Goal: Task Accomplishment & Management: Manage account settings

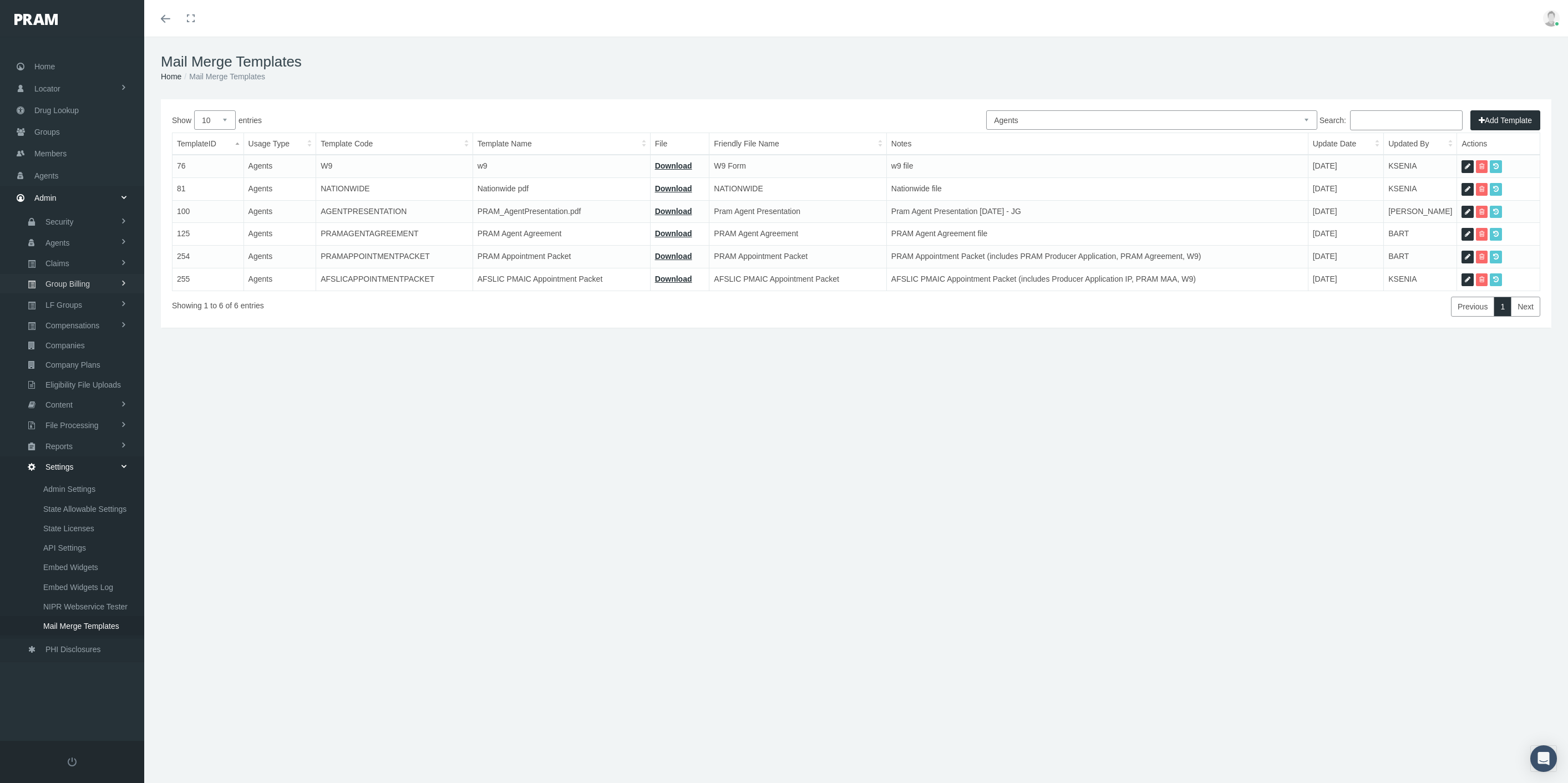
select select "2"
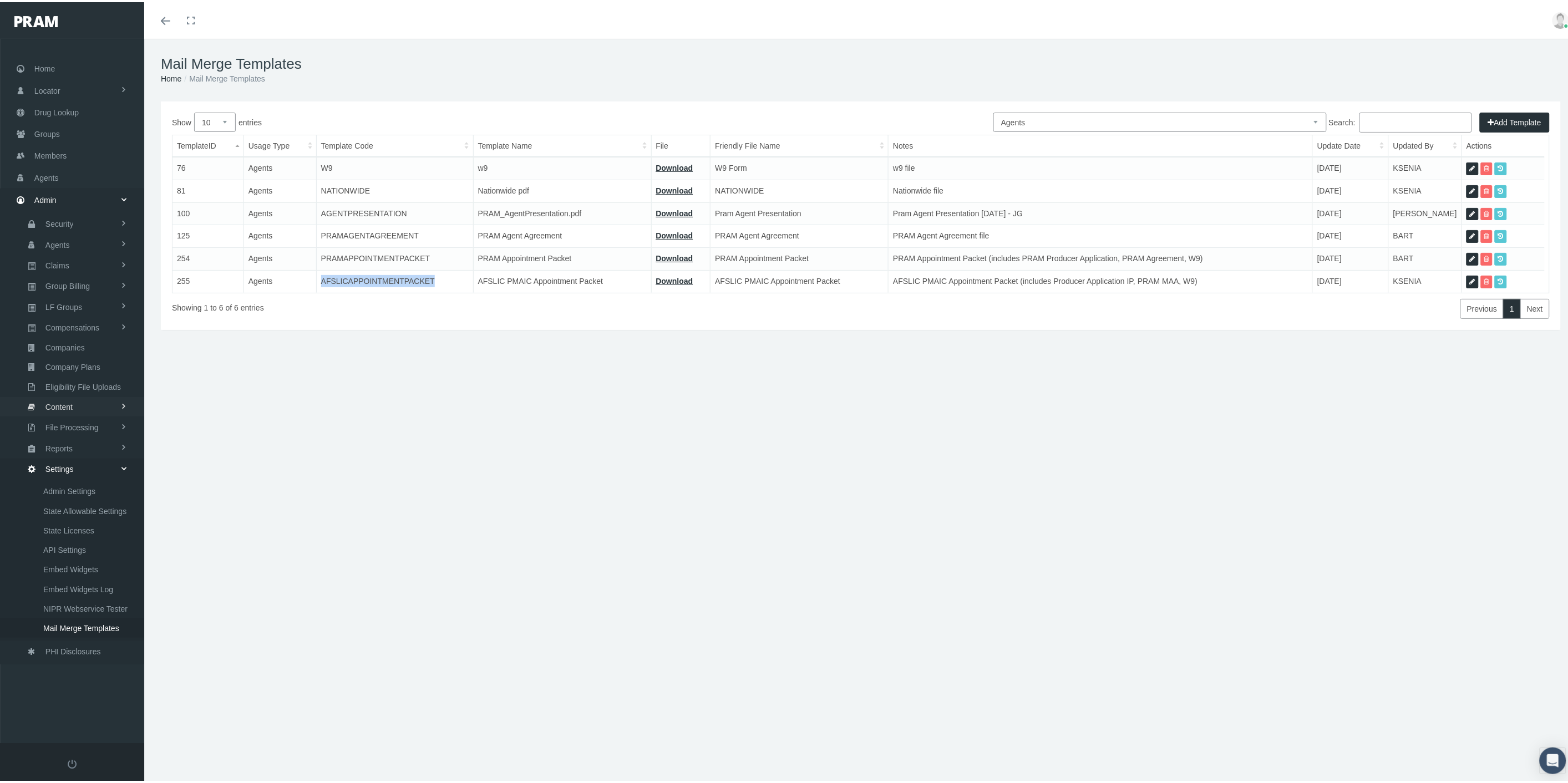
click at [80, 398] on link "Content" at bounding box center [72, 405] width 144 height 20
click at [74, 426] on span "Email Templates" at bounding box center [72, 427] width 57 height 19
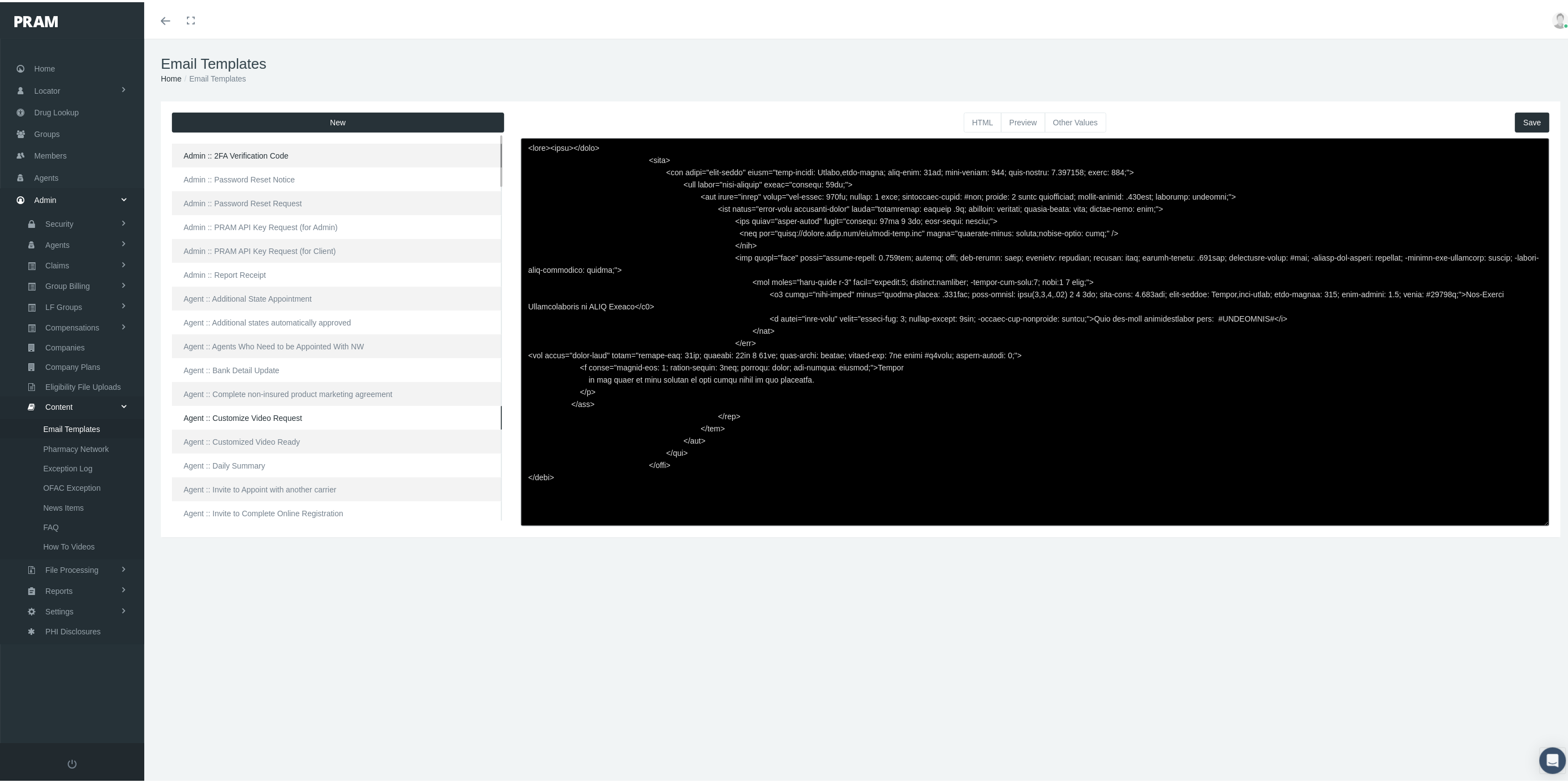
scroll to position [123, 0]
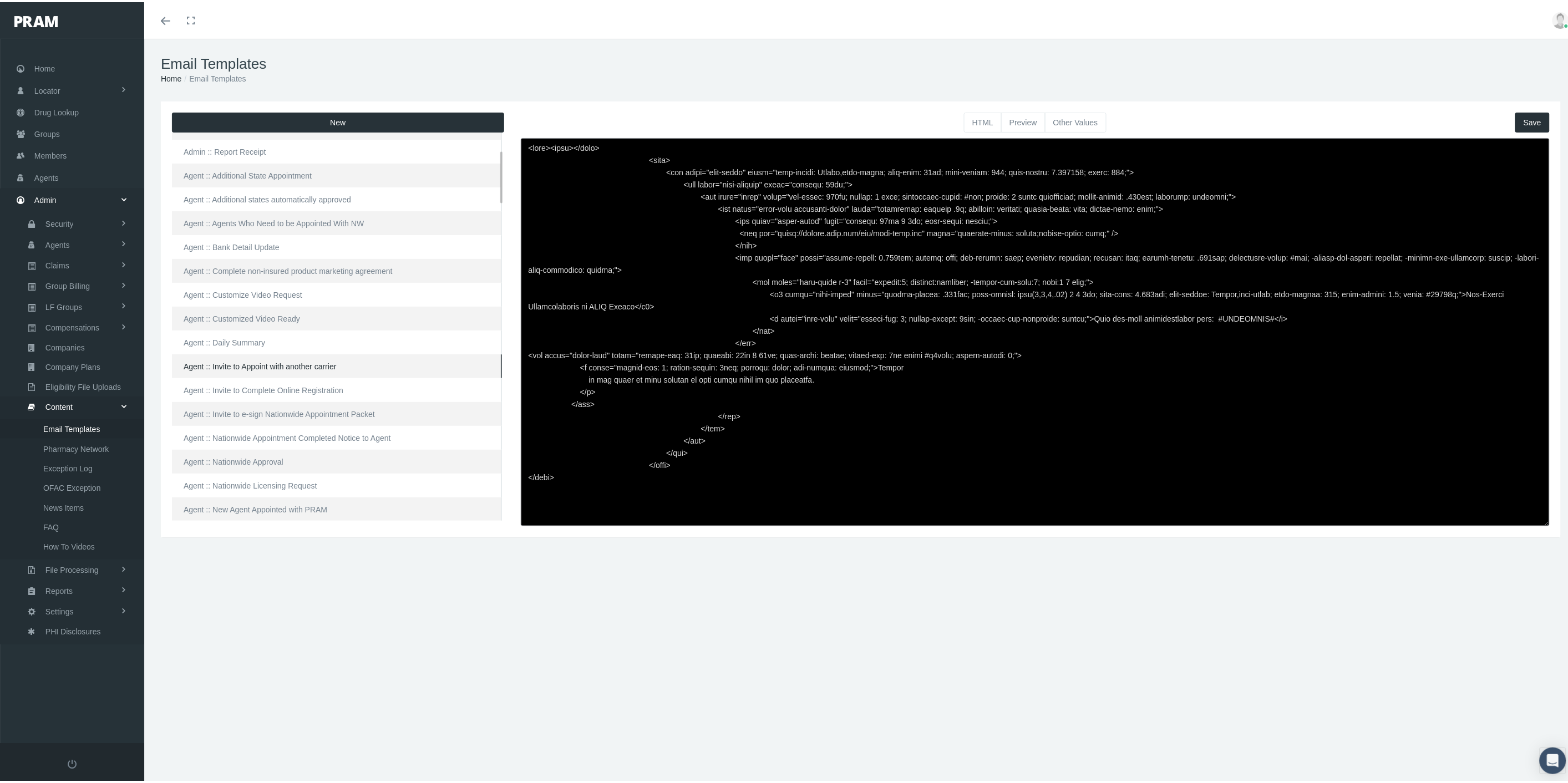
click at [258, 365] on link "Agent :: Invite to Appoint with another carrier" at bounding box center [337, 363] width 330 height 24
type textarea "<html> <head> </head> <body> <div class="page-email" style="font-family: Roboto…"
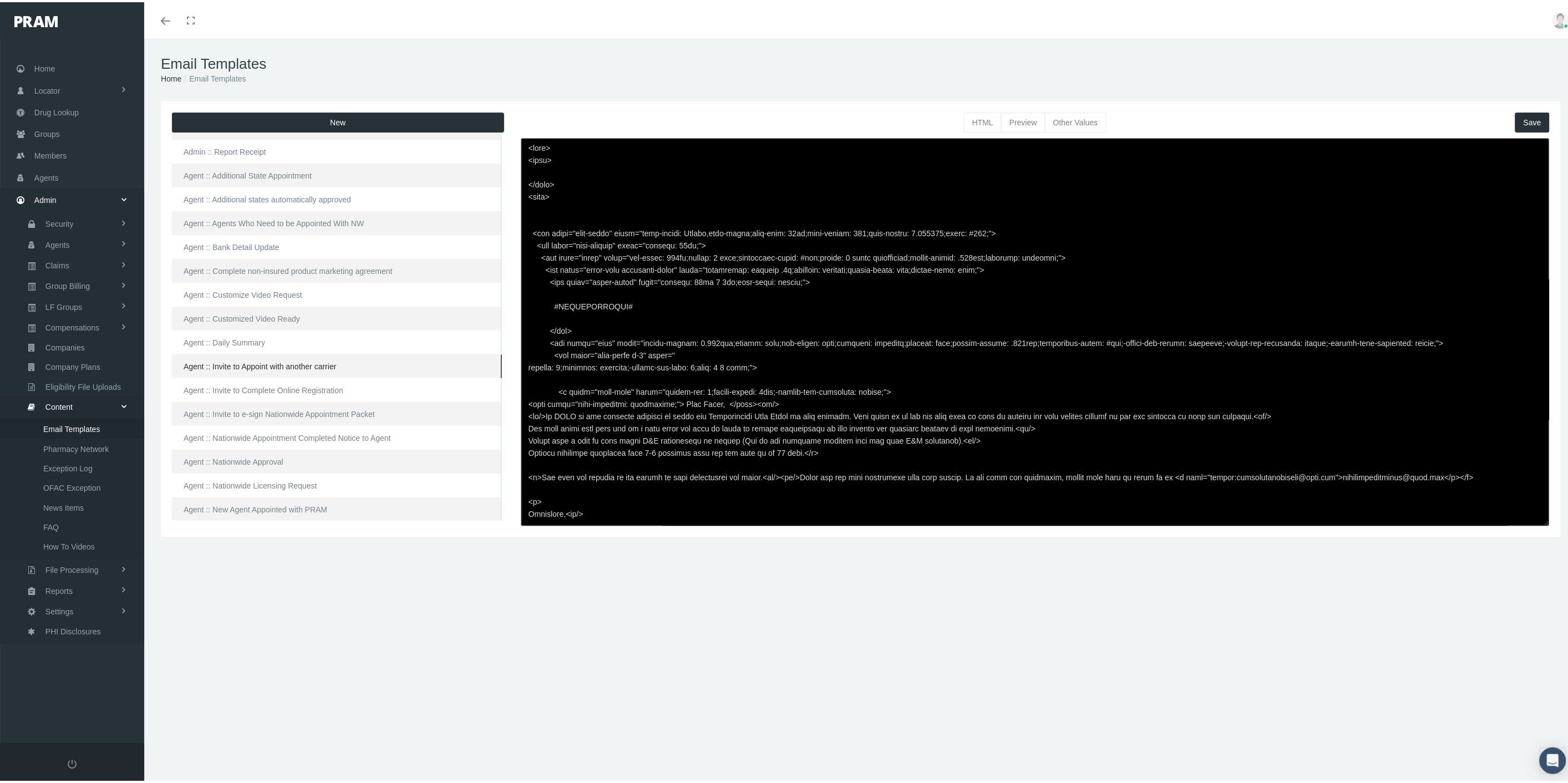
click at [1021, 120] on button "Preview" at bounding box center [1023, 120] width 45 height 20
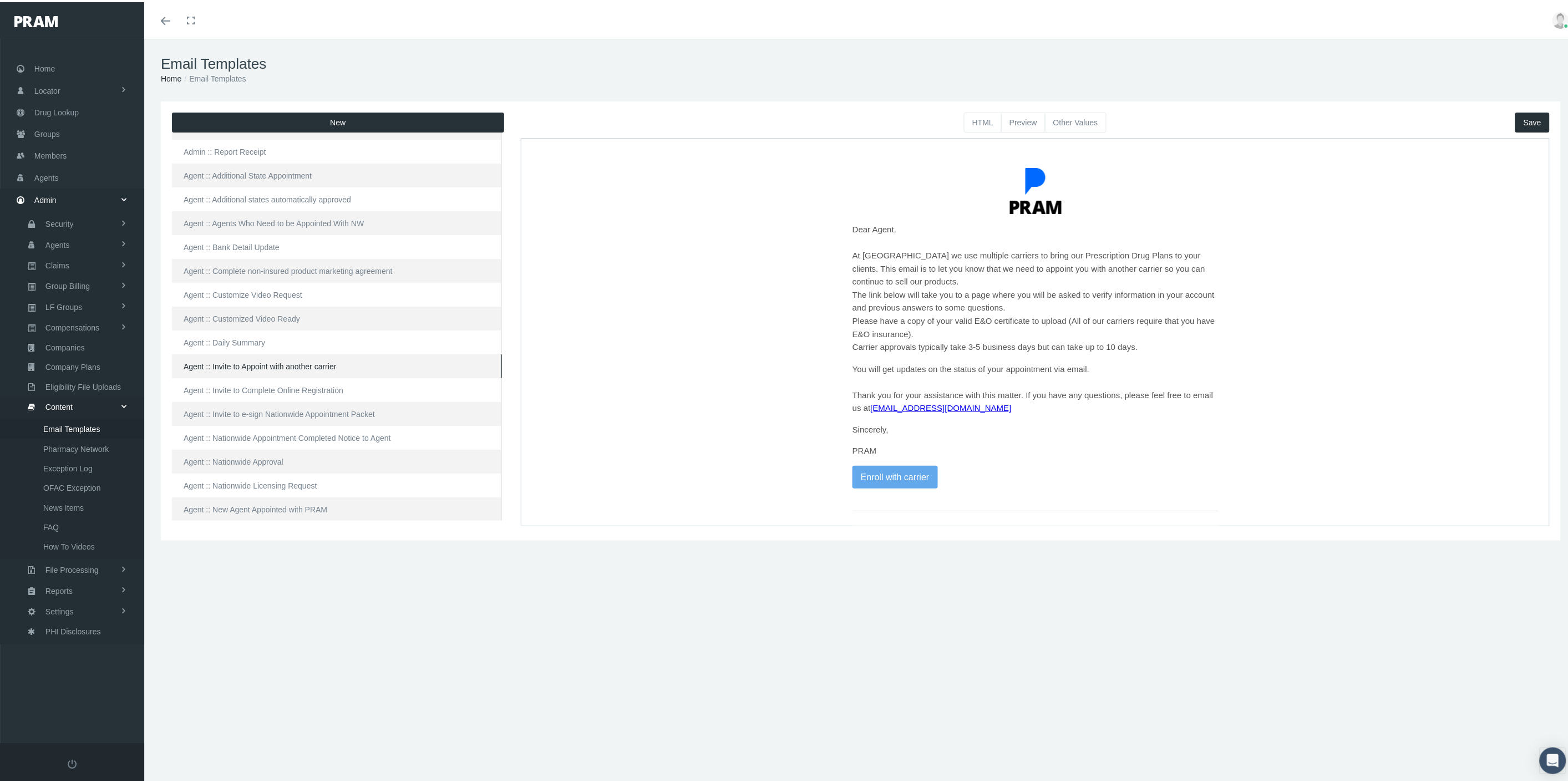
click at [1053, 120] on button "Other Values" at bounding box center [1075, 120] width 62 height 20
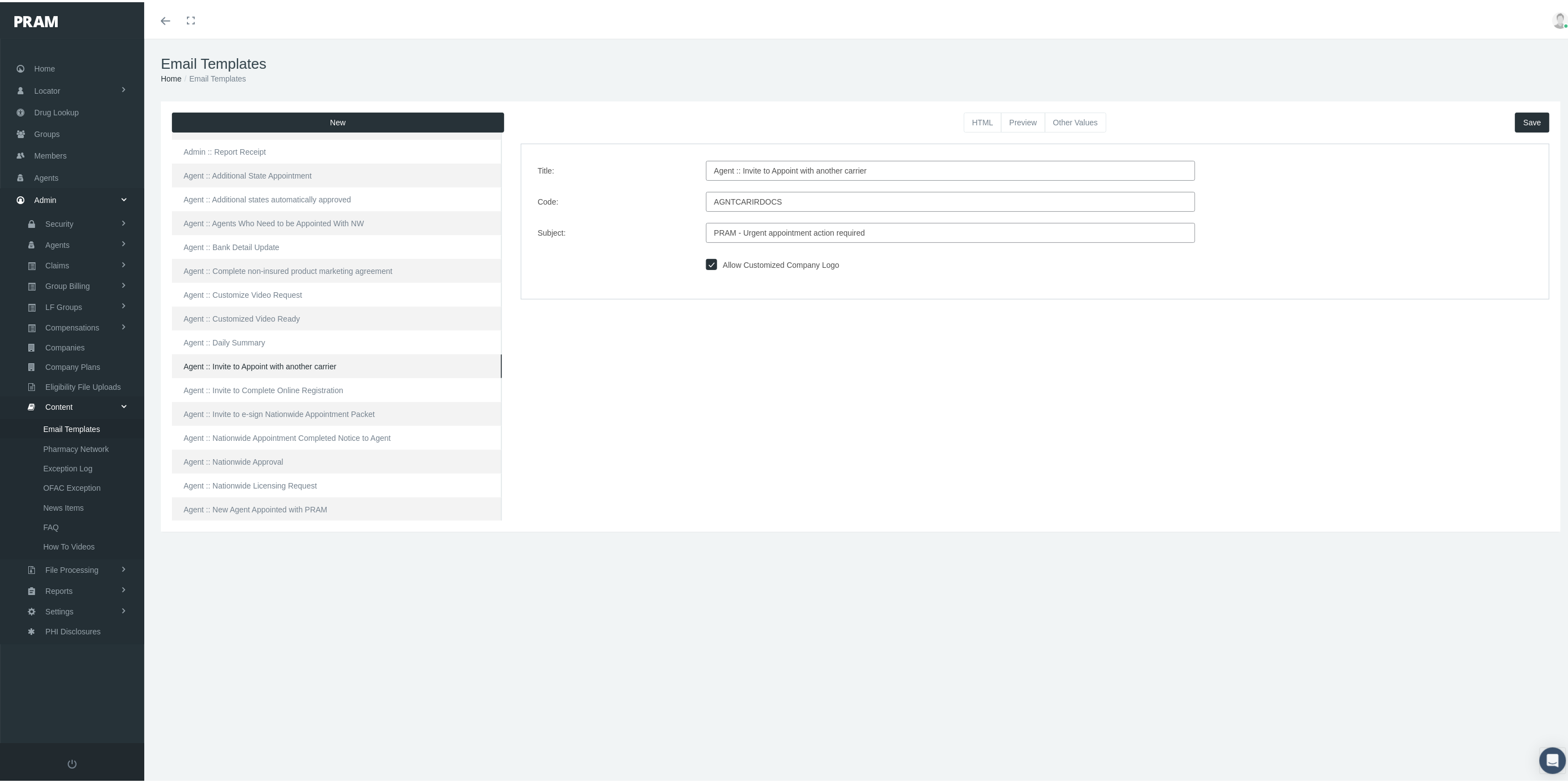
drag, startPoint x: 880, startPoint y: 167, endPoint x: 708, endPoint y: 167, distance: 172.0
click at [708, 167] on input "Agent :: Invite to Appoint with another carrier" at bounding box center [951, 168] width 489 height 20
click at [836, 226] on input "PRAM - Urgent appointment action required" at bounding box center [951, 231] width 489 height 20
drag, startPoint x: 858, startPoint y: 229, endPoint x: 700, endPoint y: 223, distance: 158.1
click at [699, 228] on div "PRAM - Urgent appointment action required" at bounding box center [950, 231] width 506 height 20
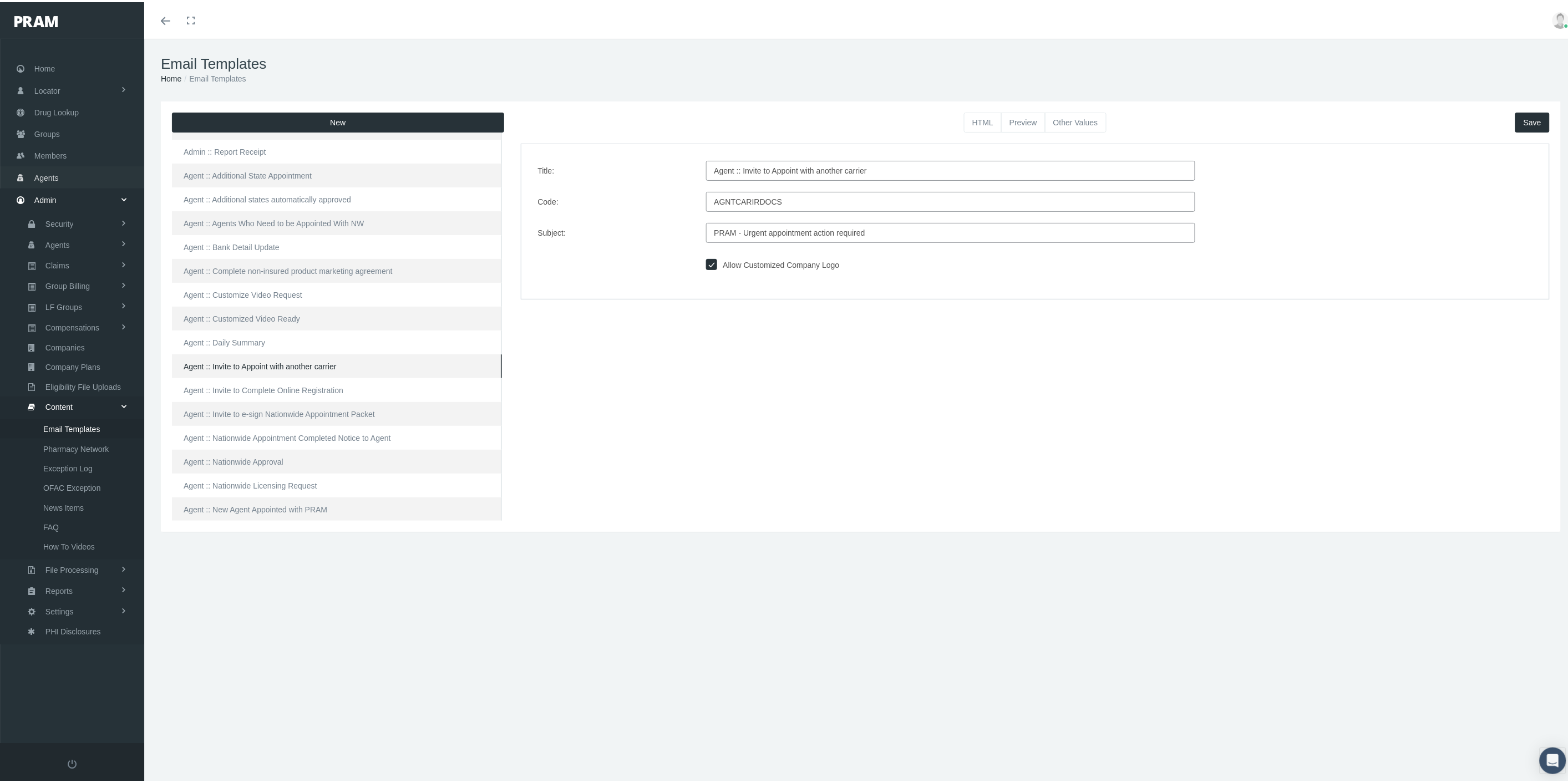
click at [97, 176] on link "Agents" at bounding box center [72, 175] width 144 height 22
